Goal: Transaction & Acquisition: Purchase product/service

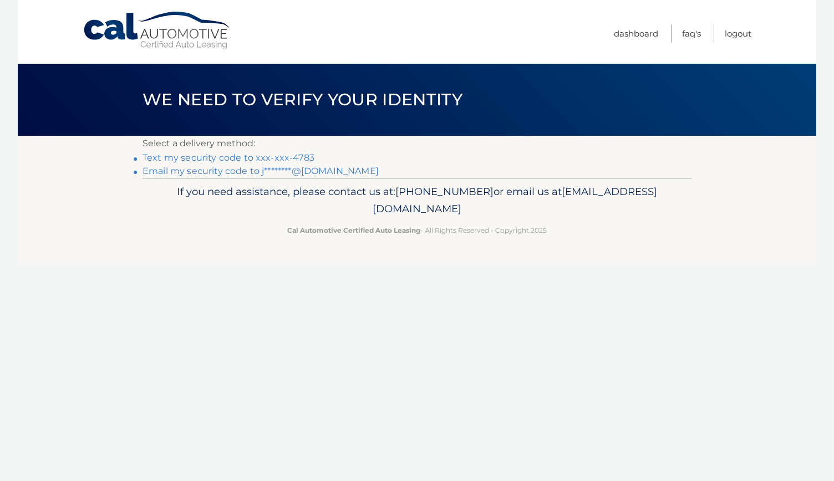
click at [297, 153] on link "Text my security code to xxx-xxx-4783" at bounding box center [229, 158] width 172 height 11
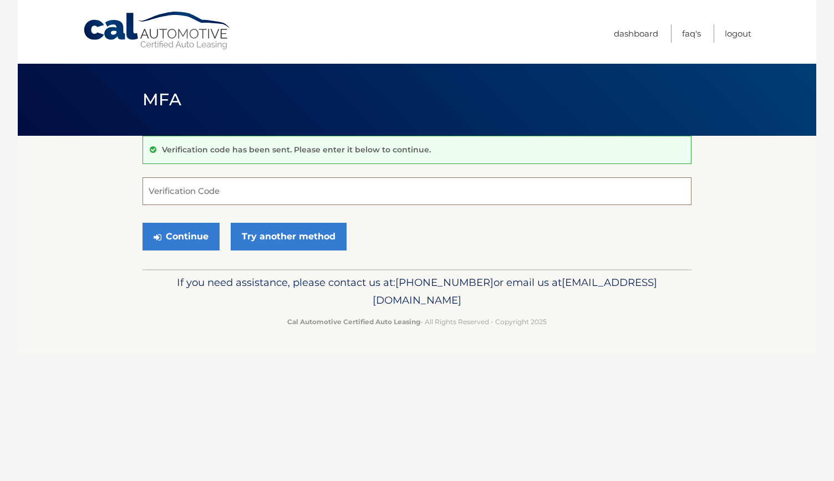
click at [291, 180] on input "Verification Code" at bounding box center [417, 191] width 549 height 28
type input "616588"
click at [200, 234] on button "Continue" at bounding box center [181, 237] width 77 height 28
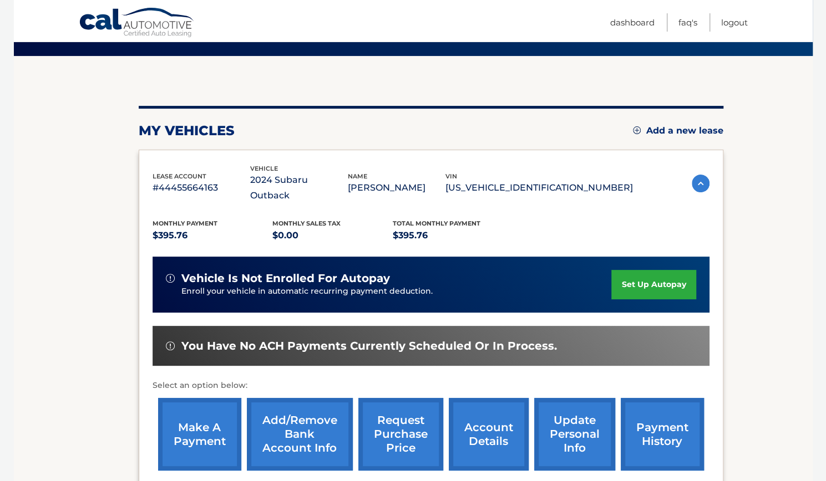
scroll to position [105, 0]
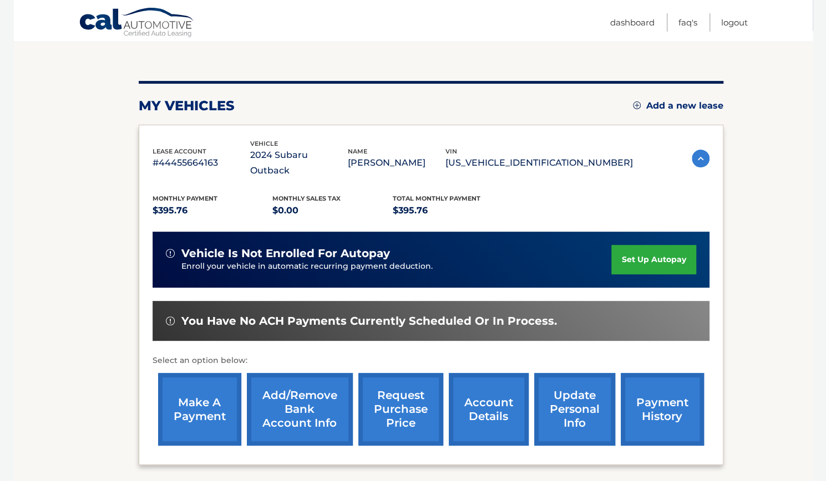
click at [212, 391] on link "make a payment" at bounding box center [199, 409] width 83 height 73
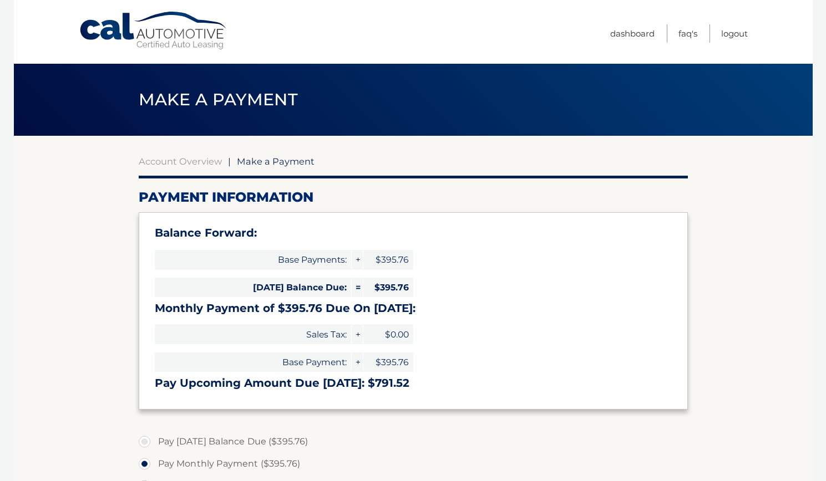
select select "YjU4Zjg1OWEtOTAxOC00NDBkLWFjMTItYzJlY2NjZDI0ZmI3"
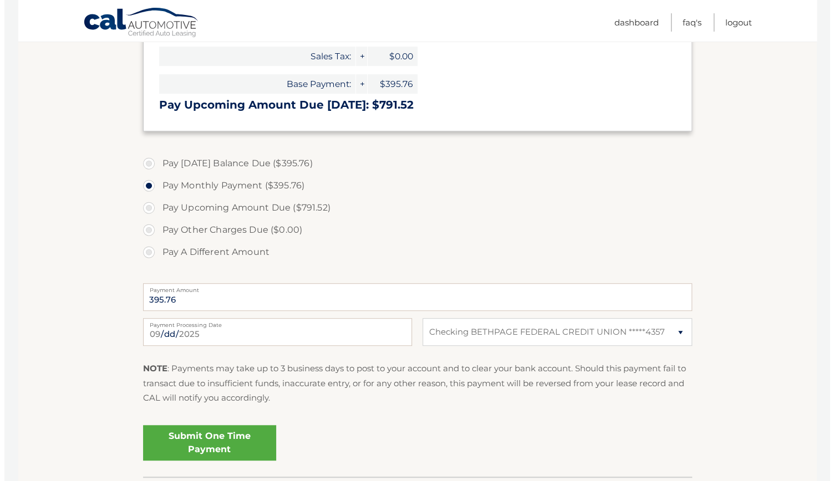
scroll to position [282, 0]
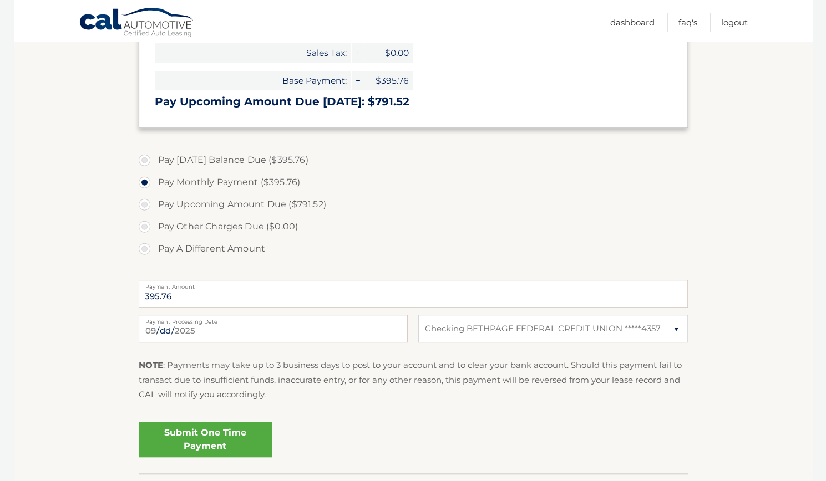
click at [243, 448] on link "Submit One Time Payment" at bounding box center [205, 439] width 133 height 35
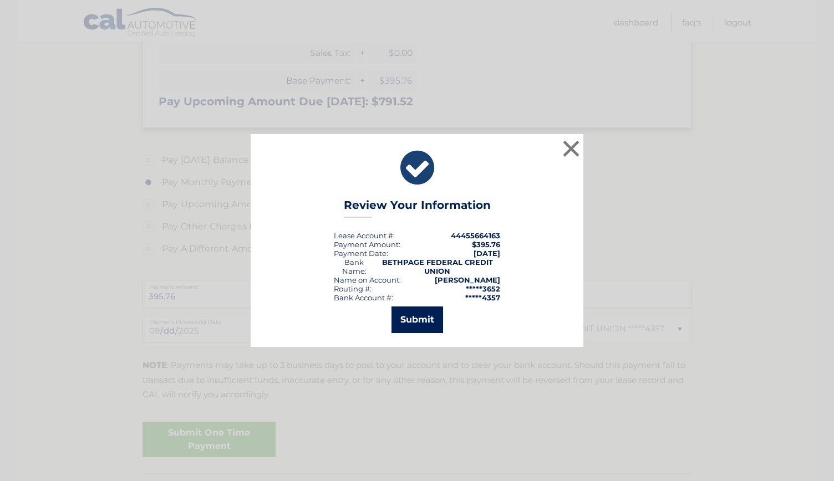
click at [434, 314] on button "Submit" at bounding box center [418, 320] width 52 height 27
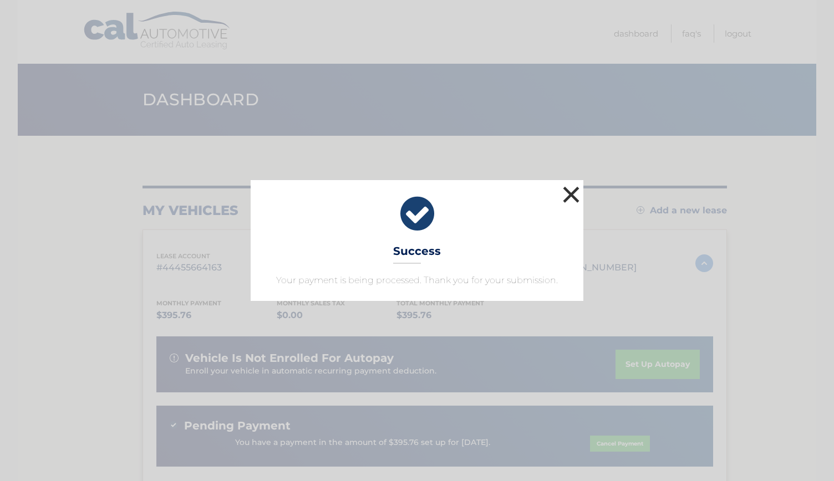
click at [567, 190] on button "×" at bounding box center [571, 195] width 22 height 22
